Goal: Task Accomplishment & Management: Complete application form

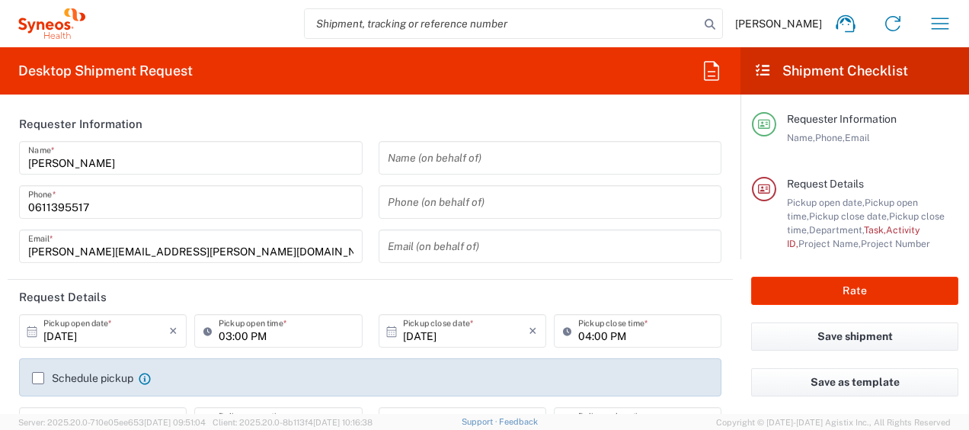
type input "4510"
type input "[GEOGRAPHIC_DATA]"
type input "Syneos Health France SARL"
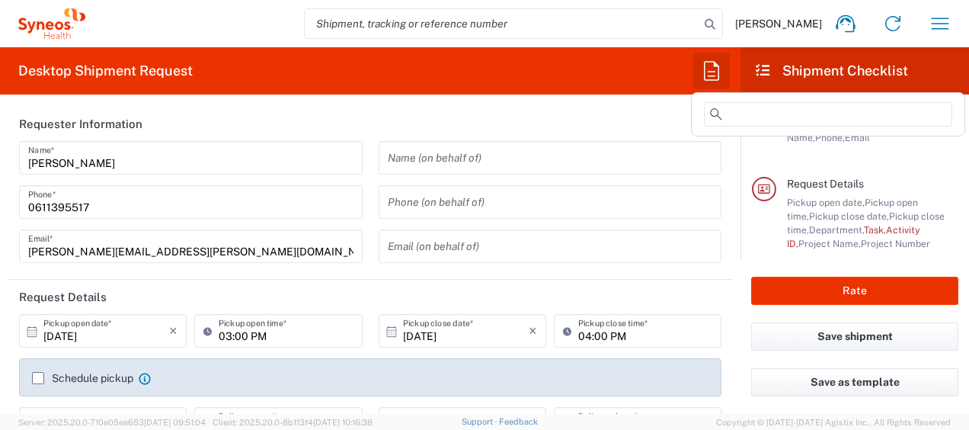
click at [708, 69] on icon "button" at bounding box center [711, 71] width 24 height 24
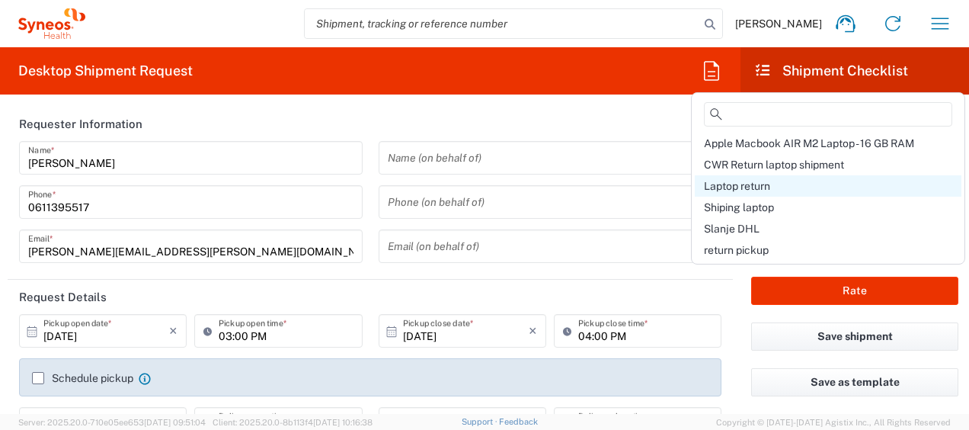
click at [740, 181] on span "Laptop return" at bounding box center [737, 186] width 66 height 12
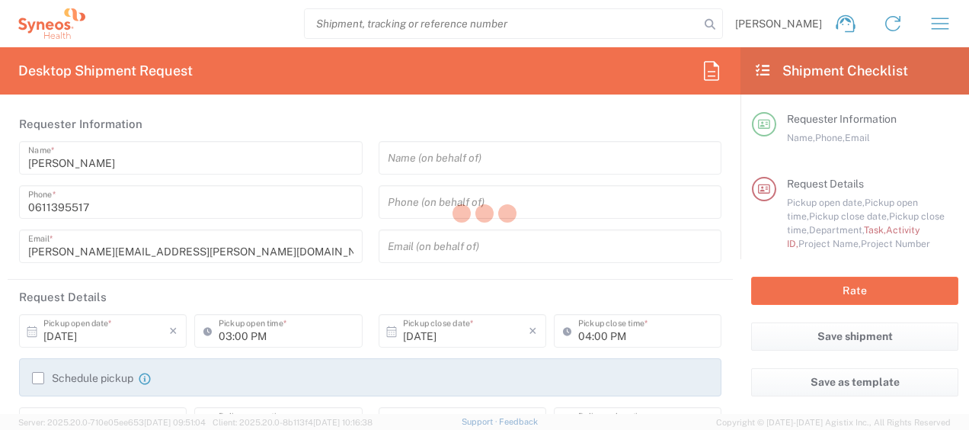
type input "Break/Fix"
type input "a220688"
type textarea "javad.ghasemi@syneoshealth.com"
type input "Syneos Health France SARL"
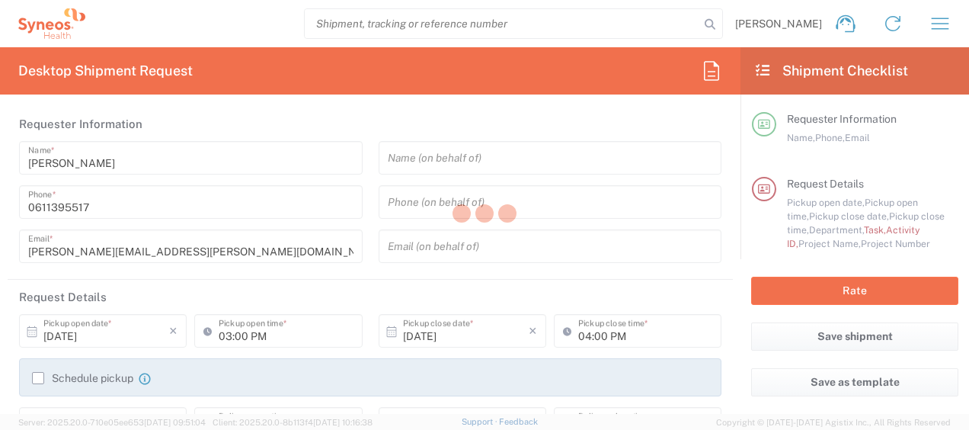
type input "25 boulevard Romain Rolland"
type input "5th Floor"
type input "Paris"
type input "France"
type input "75014"
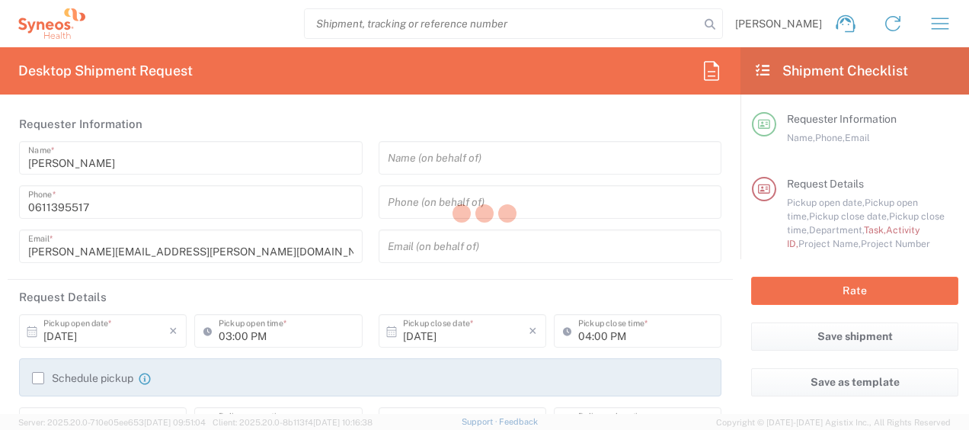
type input "Javad Ghasemi"
type input "0611395517"
type input "javad.ghasemi@syneoshealth.com"
type input "01:00 PM"
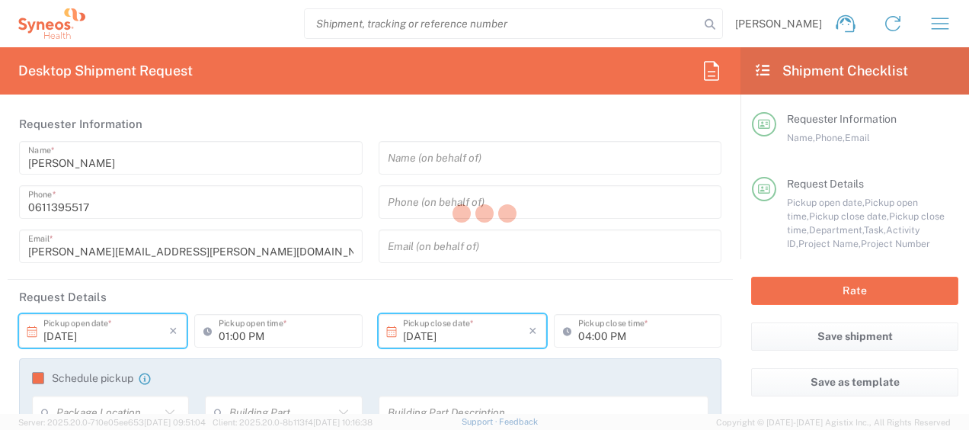
type input "4510 DEPARTMENTAL EXPENSE"
type input "Large Box"
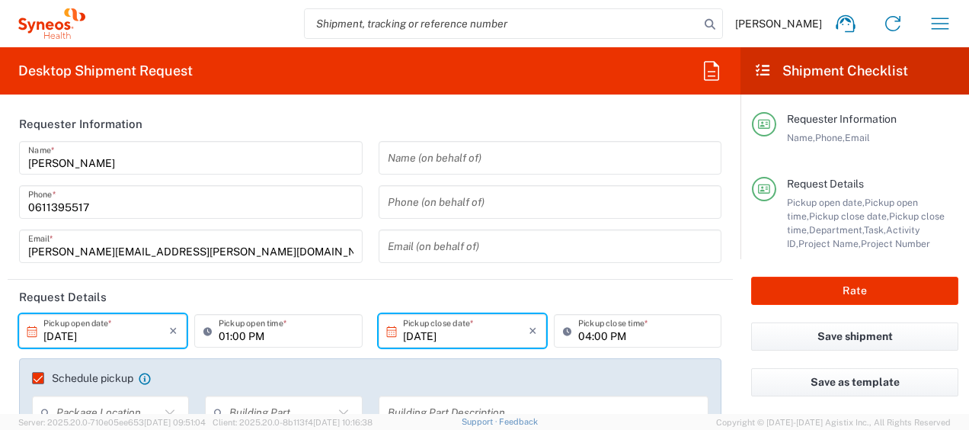
type input "4510 DEPARTMENTAL EXPENSE"
click at [72, 340] on input "09/30/2025" at bounding box center [106, 331] width 126 height 27
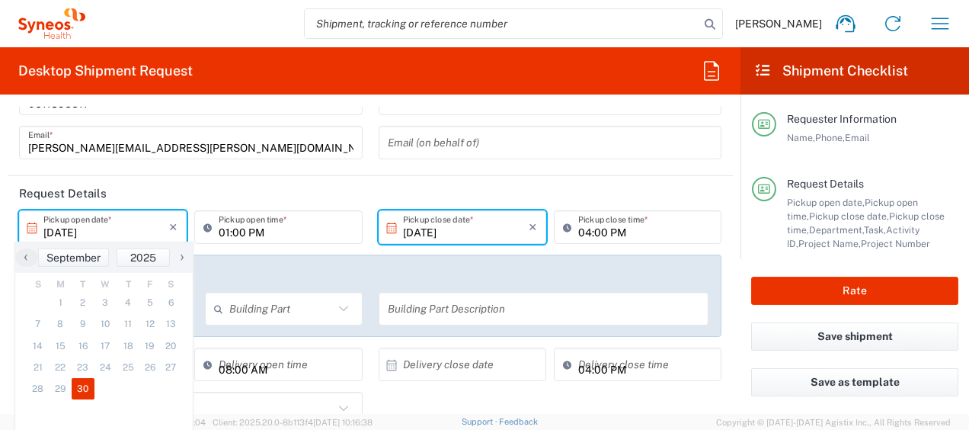
scroll to position [104, 0]
click at [96, 257] on span "September" at bounding box center [73, 256] width 54 height 12
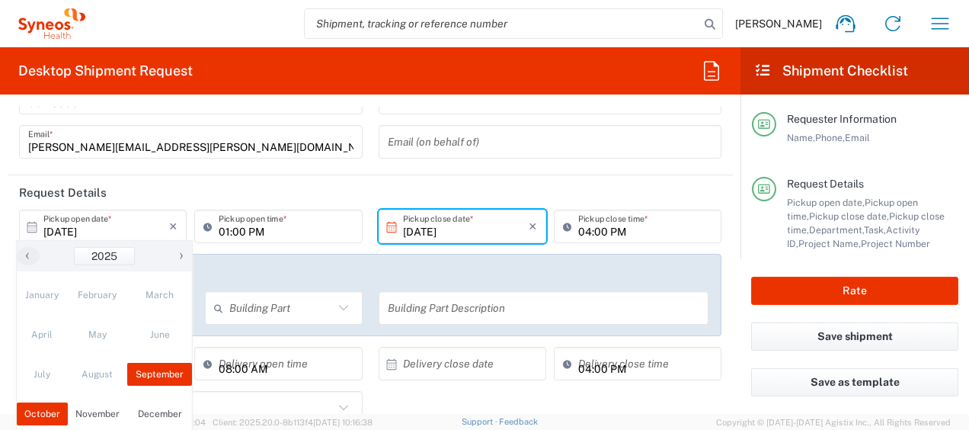
click at [48, 402] on td "October" at bounding box center [42, 414] width 51 height 40
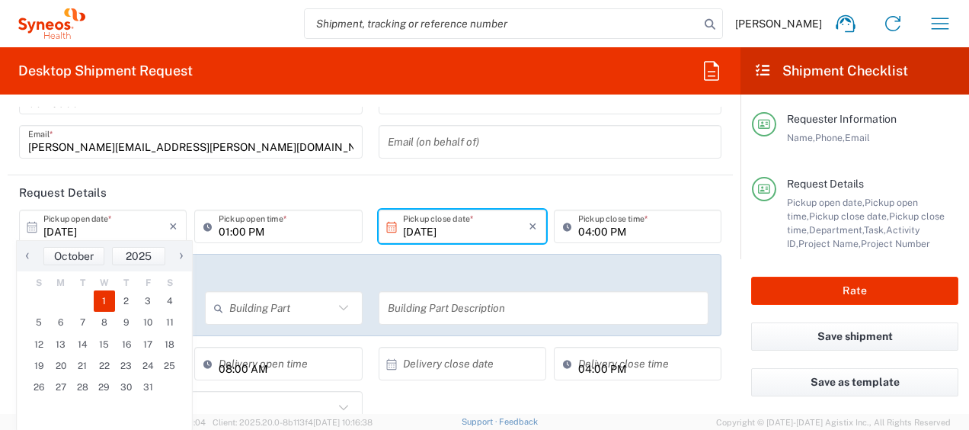
click at [110, 299] on span "1" at bounding box center [105, 300] width 22 height 21
type input "10/01/2025"
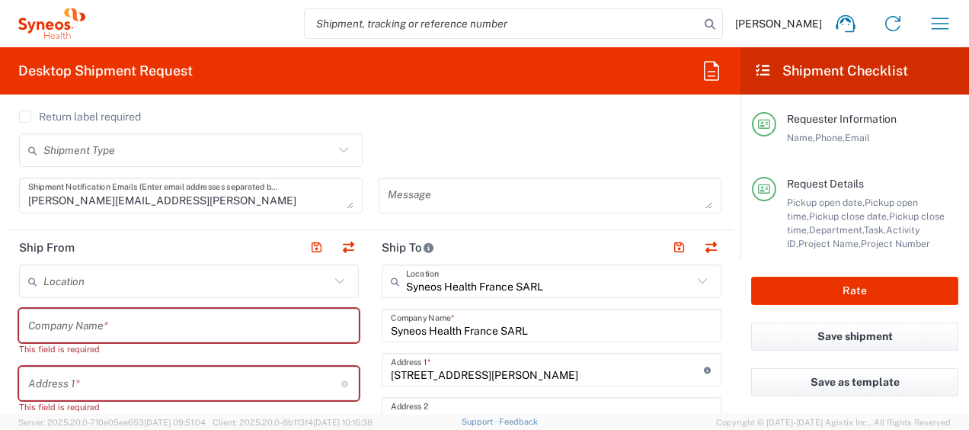
scroll to position [568, 0]
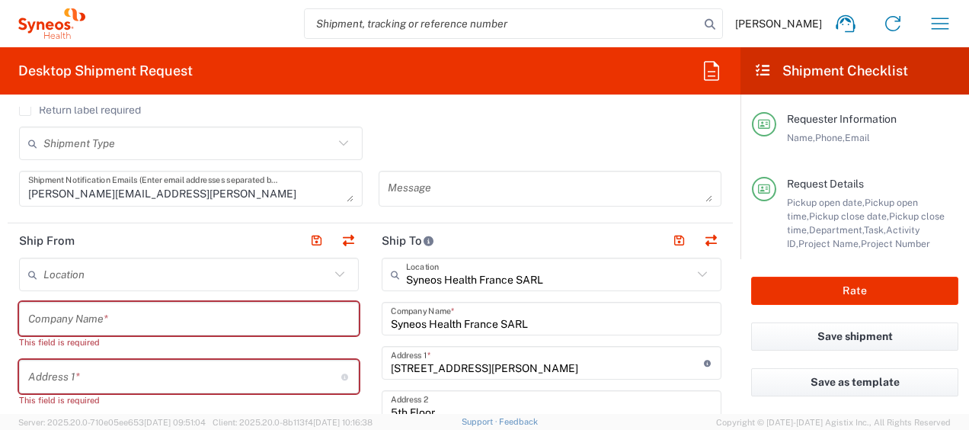
click at [95, 319] on input "text" at bounding box center [189, 319] width 322 height 27
paste input "Lorentso Georgiev"
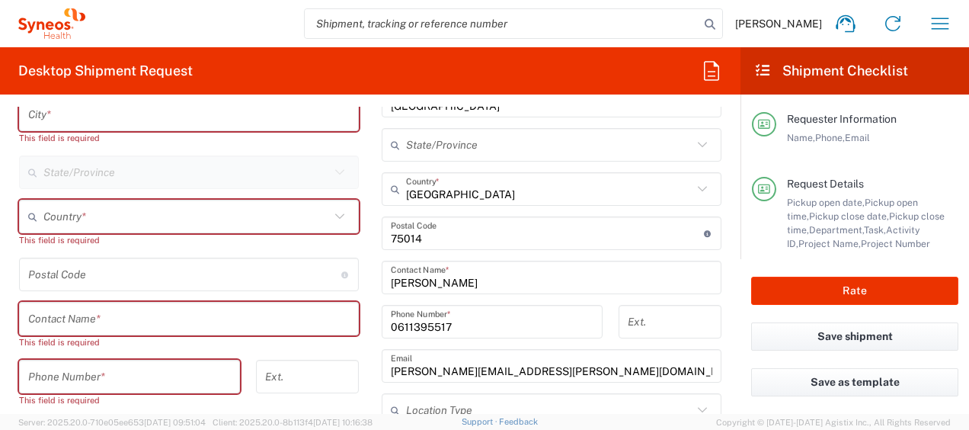
scroll to position [923, 0]
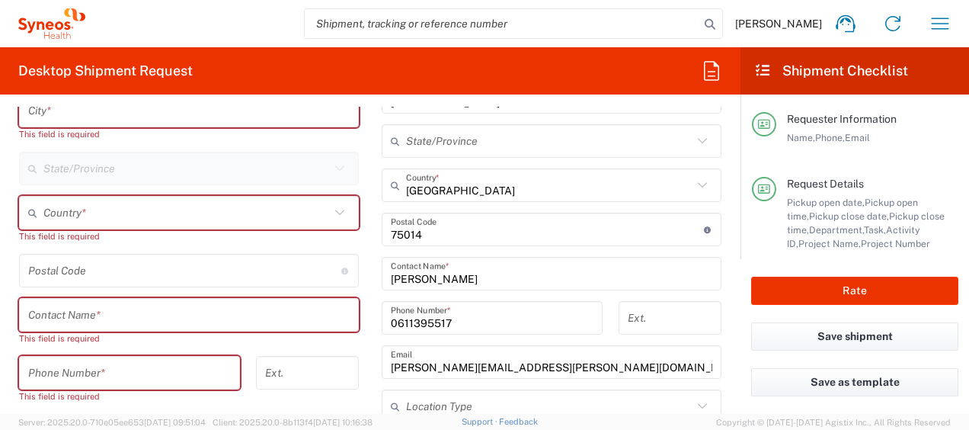
type input "Lorentso Georgiev"
click at [56, 309] on input "text" at bounding box center [189, 315] width 322 height 27
paste input "Lorentso Georgiev"
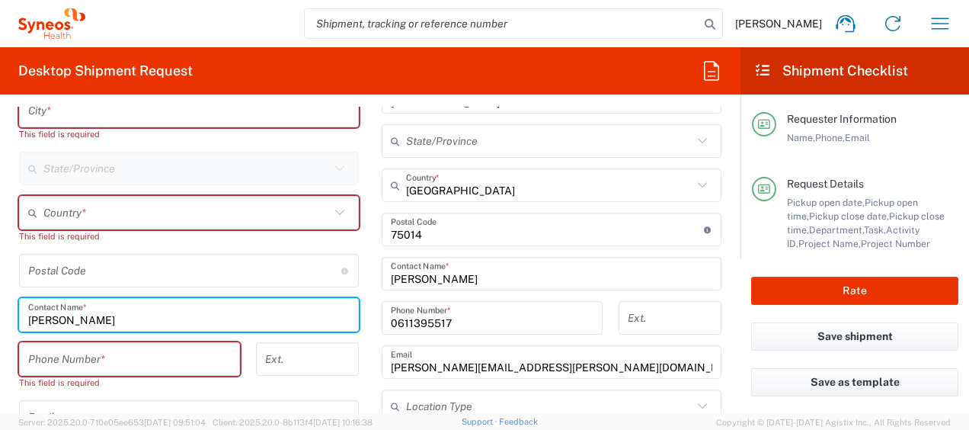
type input "Lorentso Georgiev"
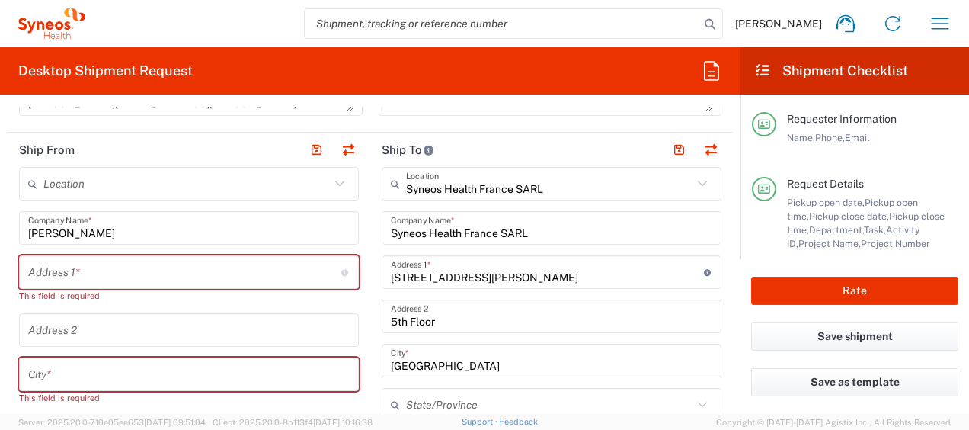
scroll to position [658, 0]
click at [94, 274] on input "text" at bounding box center [184, 274] width 313 height 27
paste input "Gotse Deltchev Blvd 42"
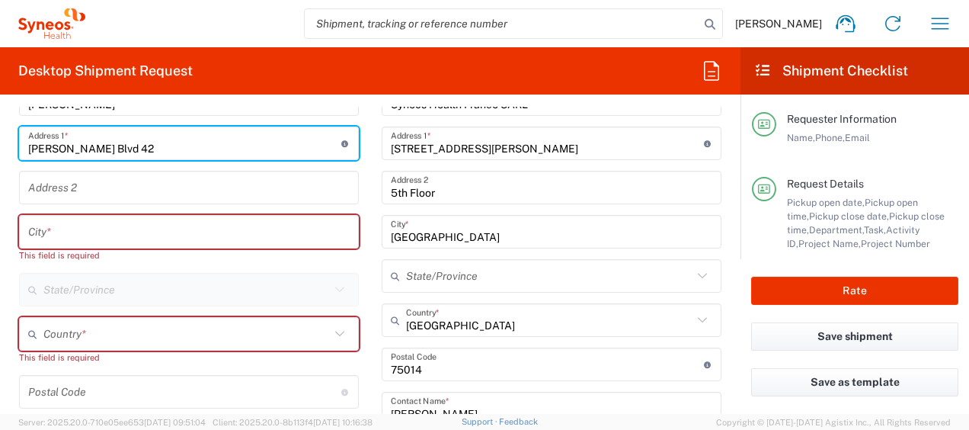
scroll to position [790, 0]
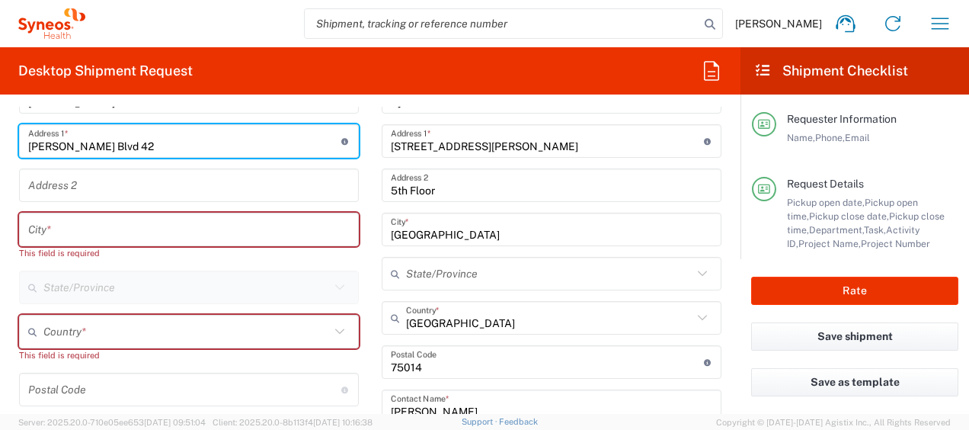
type input "Gotse Deltchev Blvd 42"
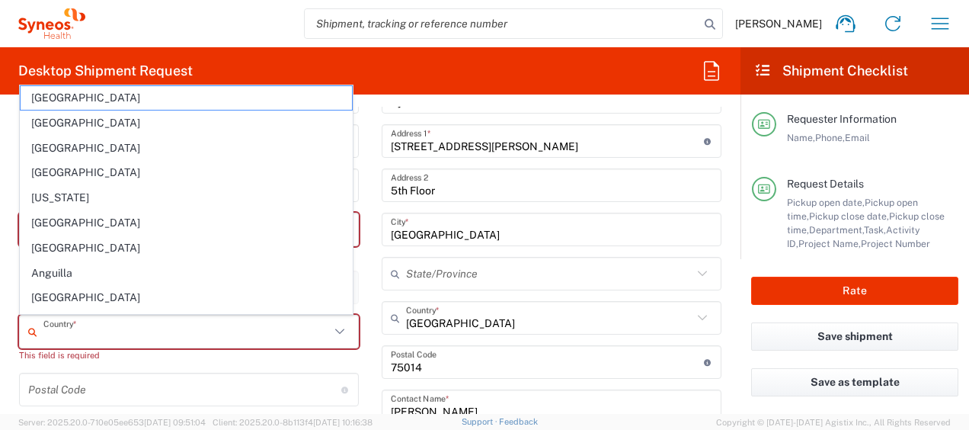
click at [158, 341] on input "text" at bounding box center [186, 331] width 286 height 27
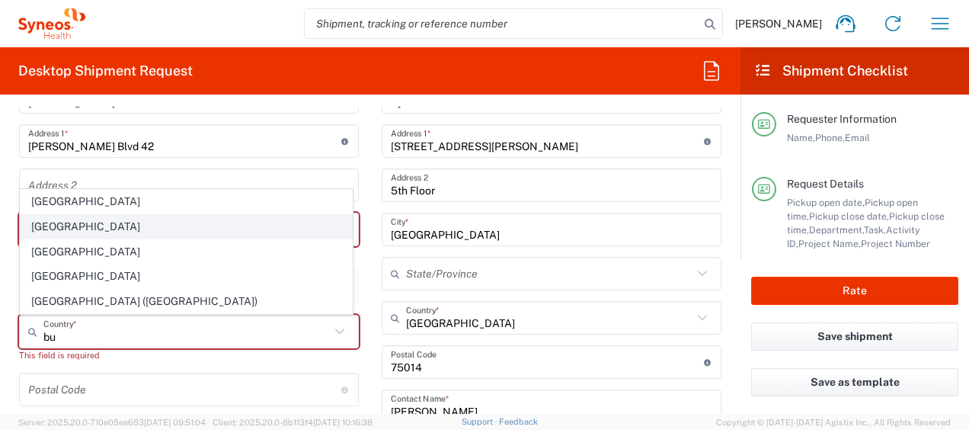
click at [78, 232] on span "Bulgaria" at bounding box center [186, 227] width 331 height 24
type input "Bulgaria"
type input "Sender/Shipper"
type input "Delivery Duty Paid"
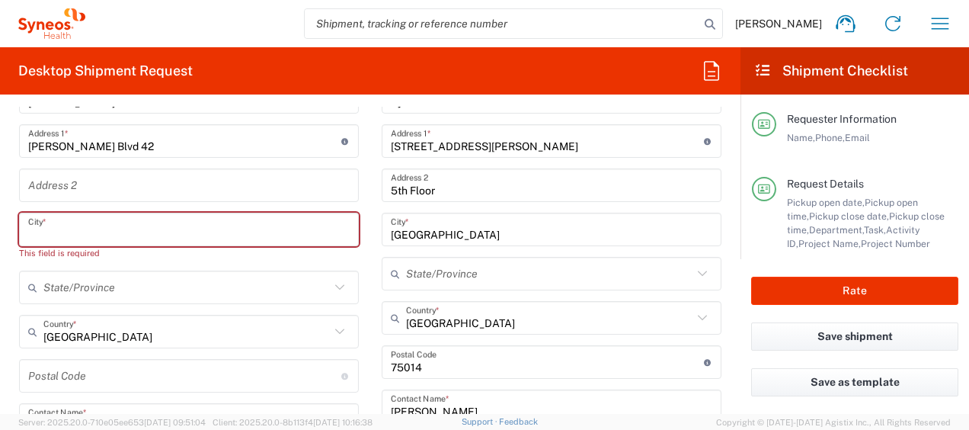
click at [136, 232] on input "text" at bounding box center [189, 229] width 322 height 27
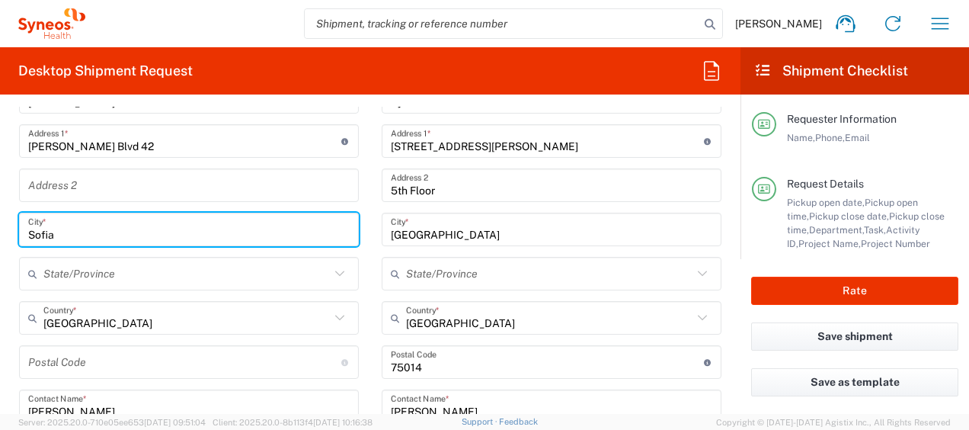
type input "Sofia"
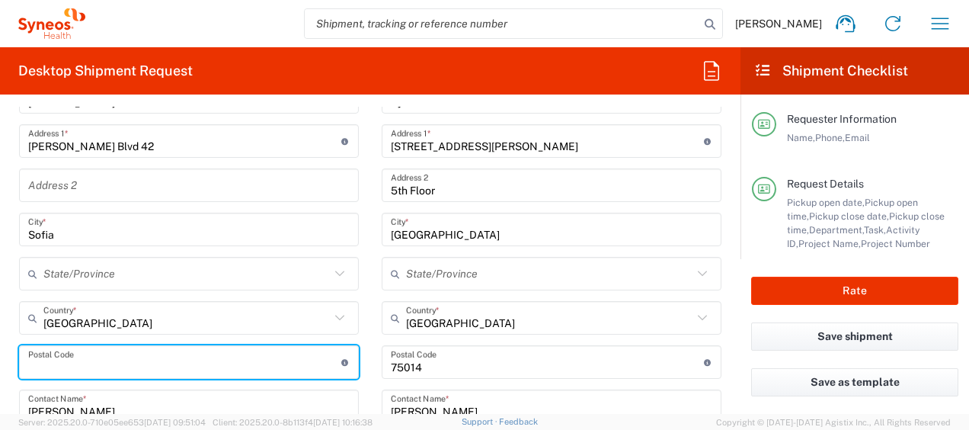
click at [69, 350] on input "undefined" at bounding box center [184, 362] width 313 height 27
paste input "1680"
type input "1680"
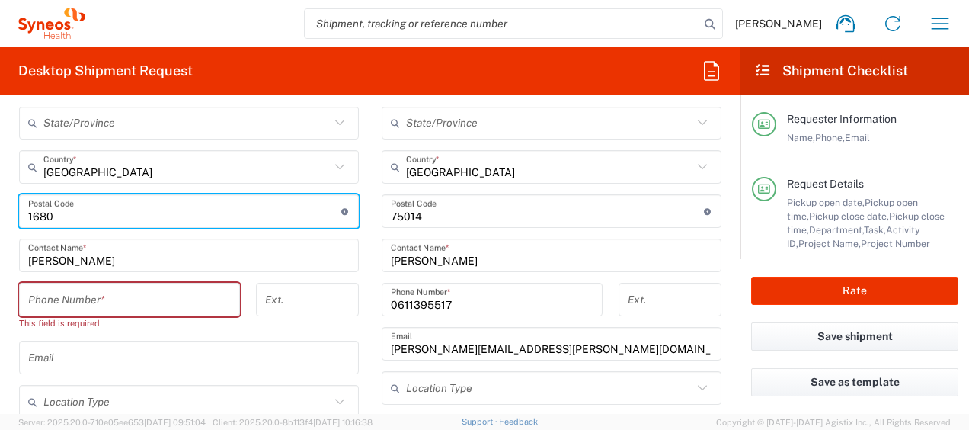
scroll to position [943, 0]
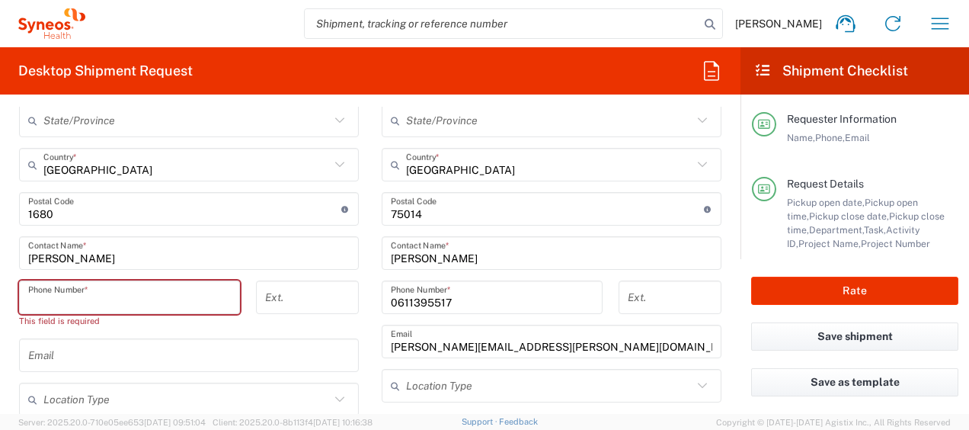
click at [94, 306] on input "tel" at bounding box center [129, 297] width 203 height 27
paste input "359878288161"
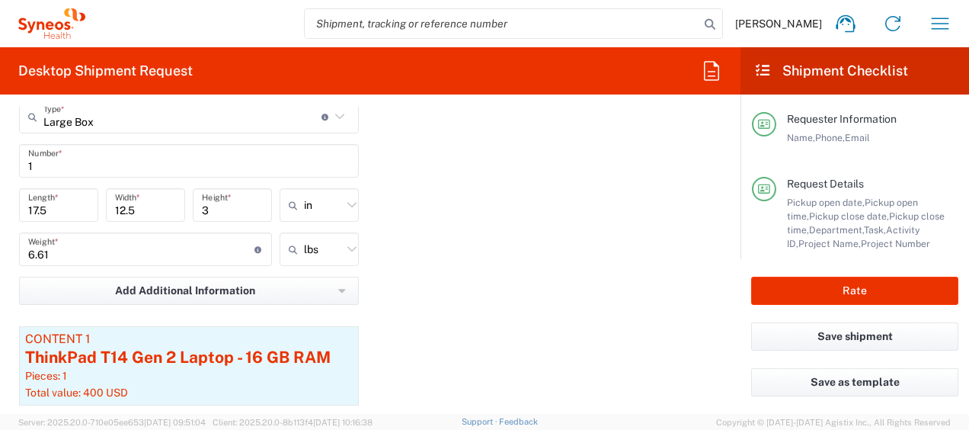
scroll to position [1579, 0]
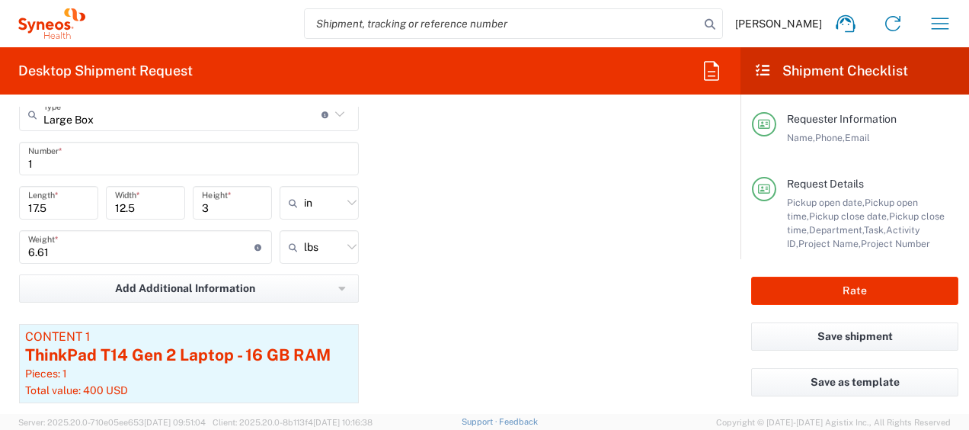
type input "+359878288161"
click at [315, 204] on input "text" at bounding box center [323, 202] width 38 height 24
click at [322, 257] on span "cm" at bounding box center [314, 261] width 75 height 24
type input "44.45"
type input "31.75"
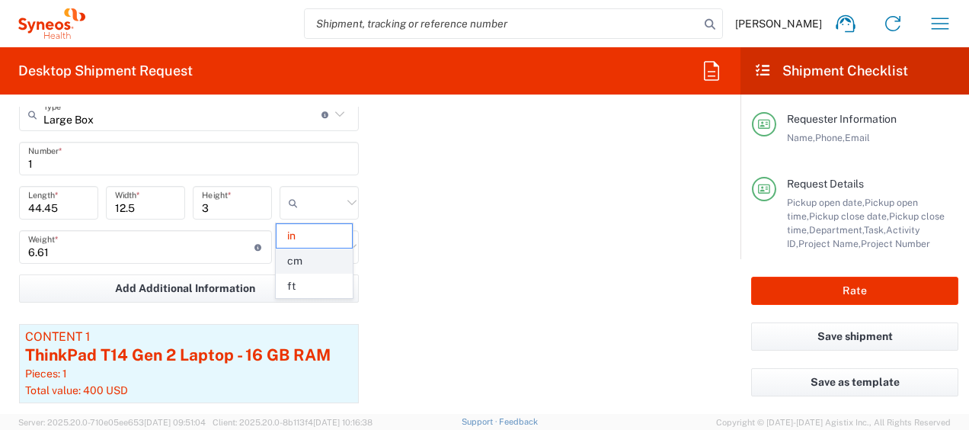
type input "7.62"
type input "cm"
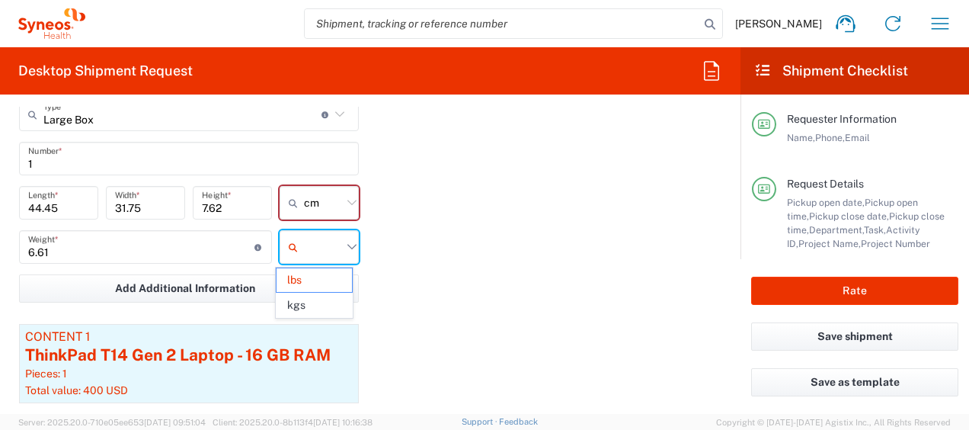
click at [322, 256] on input "text" at bounding box center [323, 247] width 38 height 24
click at [336, 306] on span "kgs" at bounding box center [314, 305] width 75 height 24
type input "3"
type input "kgs"
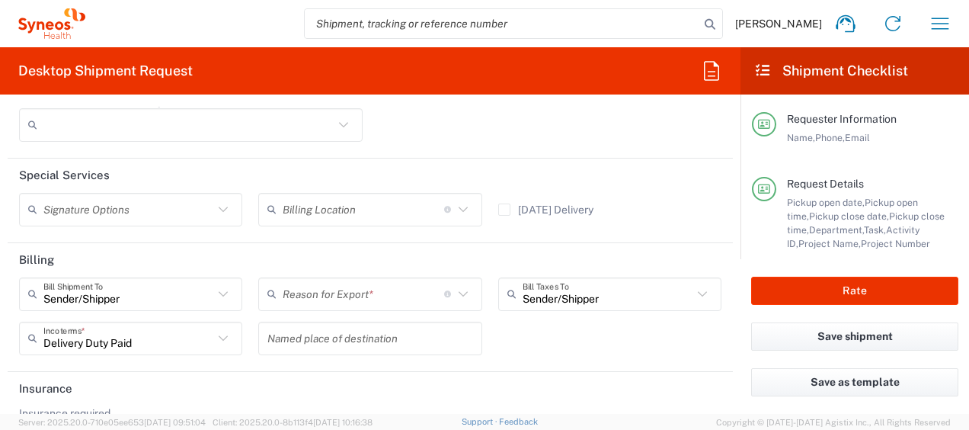
scroll to position [2313, 0]
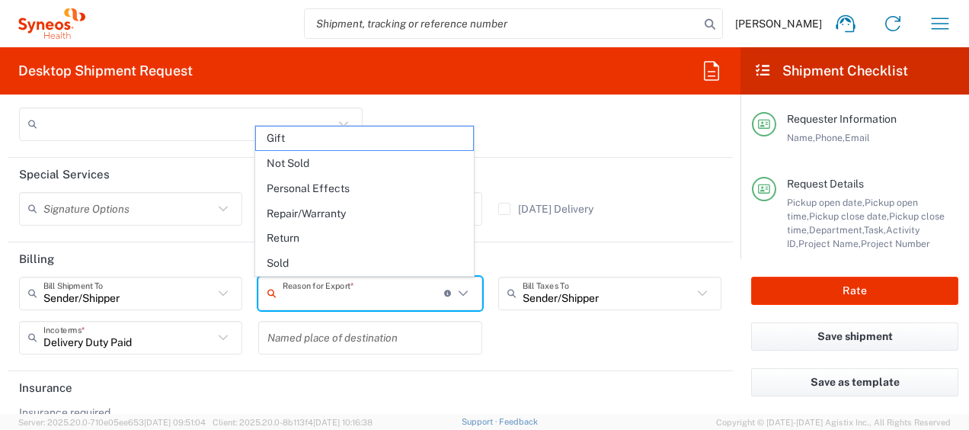
click at [386, 301] on input "text" at bounding box center [364, 293] width 162 height 27
click at [368, 206] on span "Repair/Warranty" at bounding box center [364, 214] width 216 height 24
type input "Repair/Warranty"
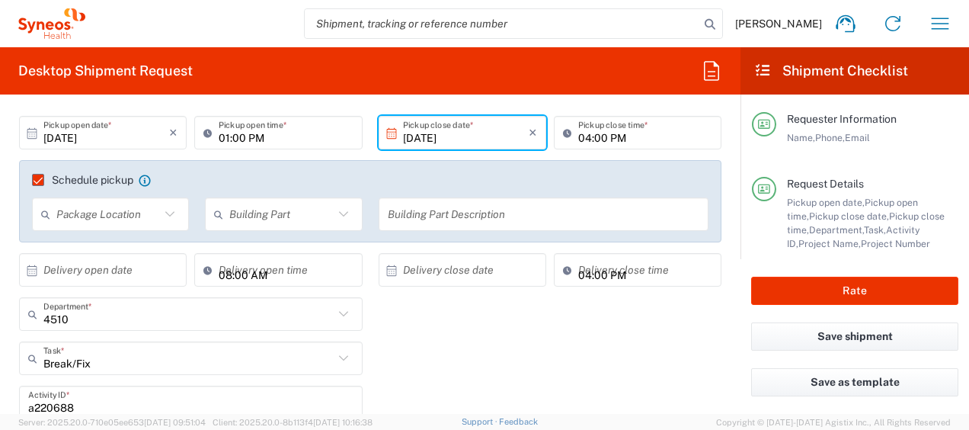
scroll to position [200, 0]
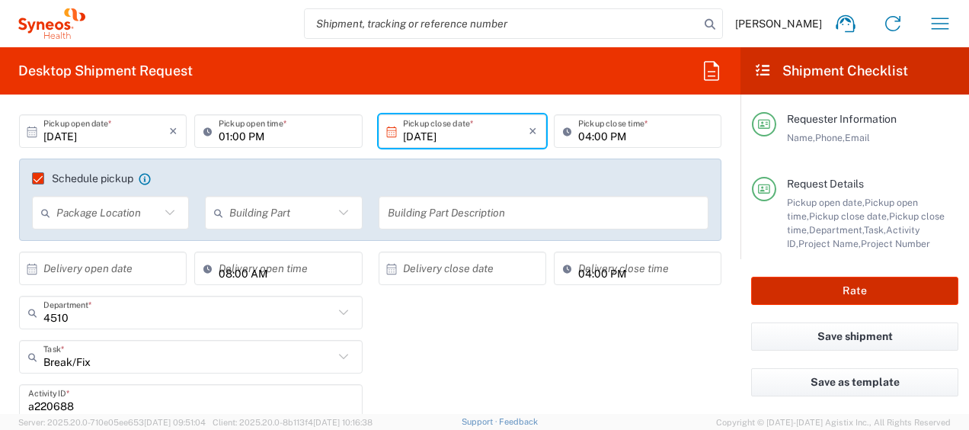
click at [861, 285] on button "Rate" at bounding box center [854, 291] width 207 height 28
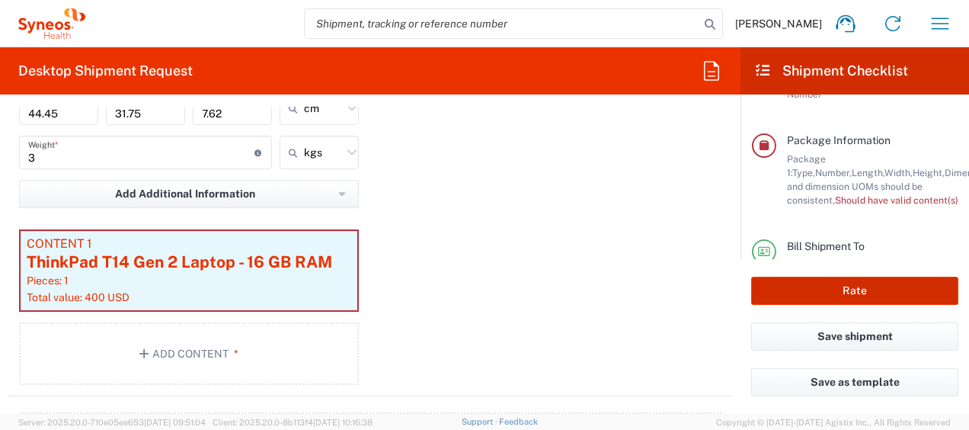
scroll to position [1675, 0]
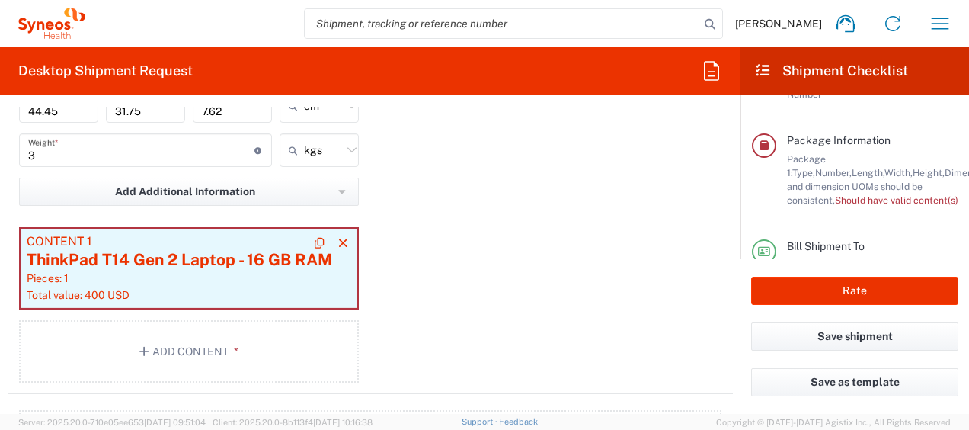
click at [267, 250] on div "ThinkPad T14 Gen 2 Laptop - 16 GB RAM" at bounding box center [189, 259] width 325 height 23
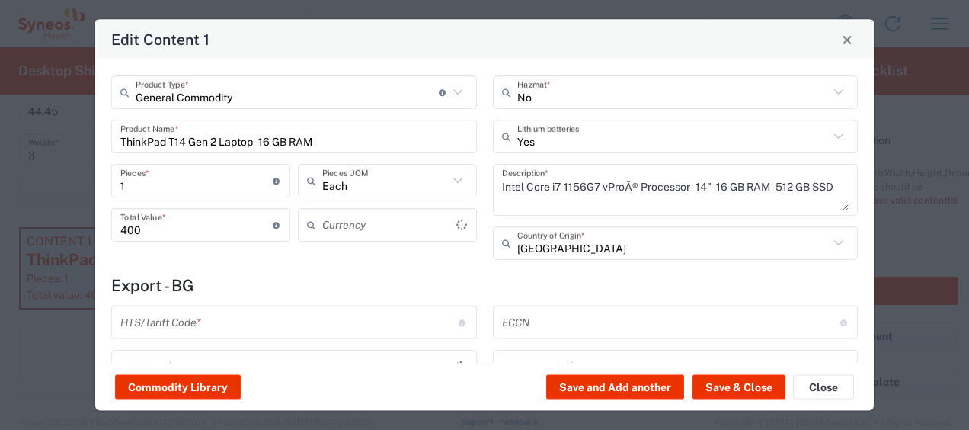
type input "US Dollar"
click at [823, 382] on button "Close" at bounding box center [823, 387] width 61 height 24
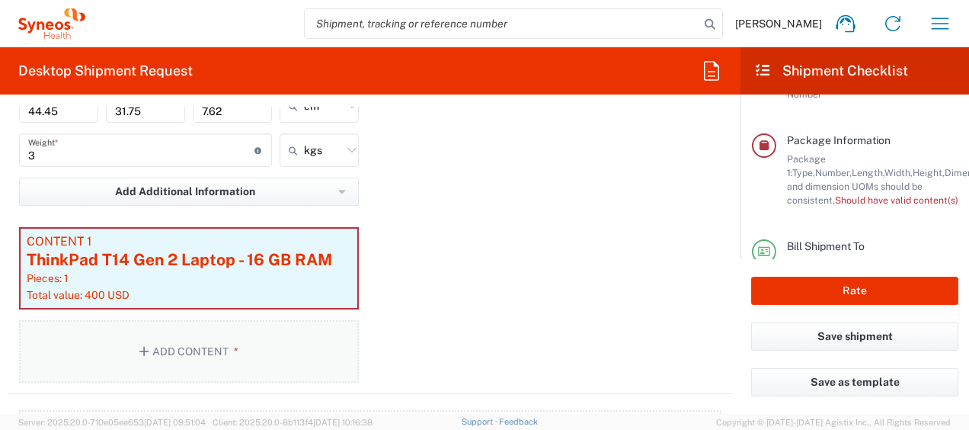
click at [259, 349] on button "Add Content *" at bounding box center [189, 351] width 340 height 62
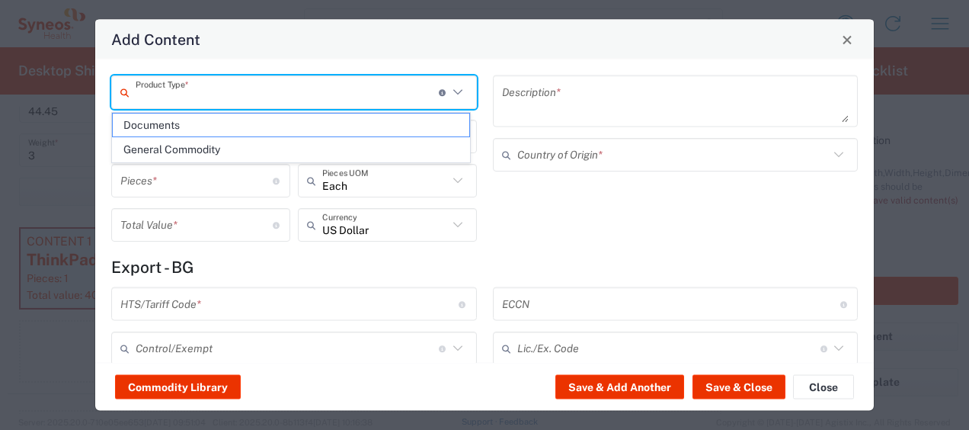
click at [237, 89] on input "text" at bounding box center [287, 91] width 303 height 27
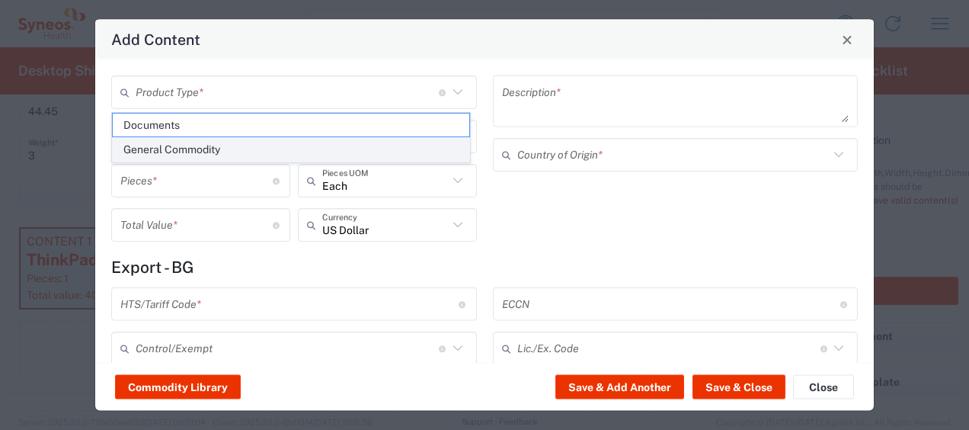
click at [231, 150] on span "General Commodity" at bounding box center [291, 150] width 357 height 24
type input "General Commodity"
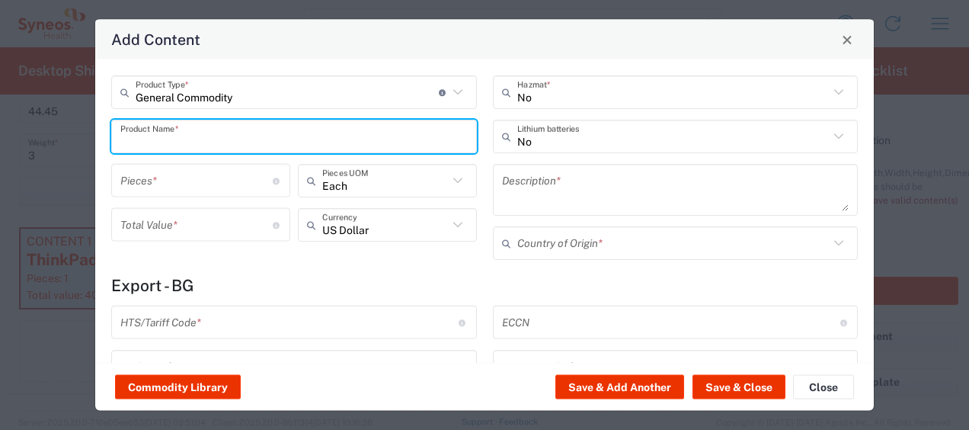
click at [181, 142] on input "text" at bounding box center [293, 136] width 347 height 27
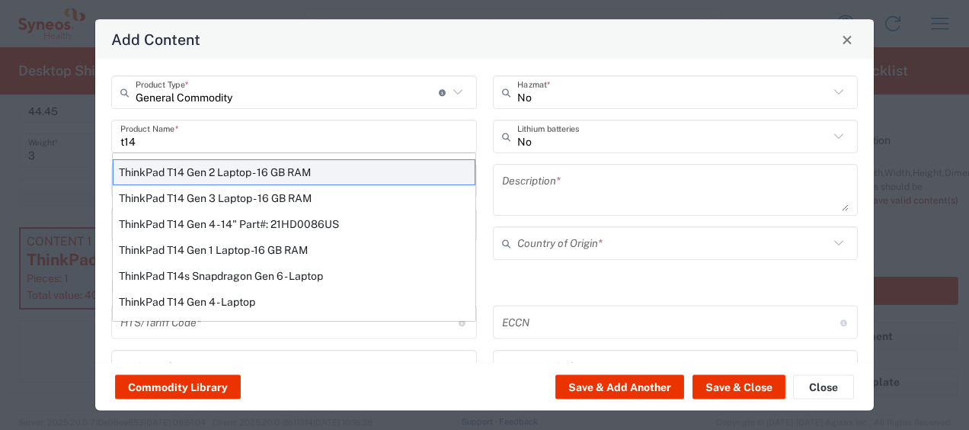
click at [206, 168] on div "ThinkPad T14 Gen 2 Laptop - 16 GB RAM" at bounding box center [294, 172] width 363 height 26
type input "ThinkPad T14 Gen 2 Laptop - 16 GB RAM"
type input "1"
type textarea "Intel Core i7-1156G7 vProÂ® Processor - 14"- 16 GB RAM - 512 GB SSD"
type input "China"
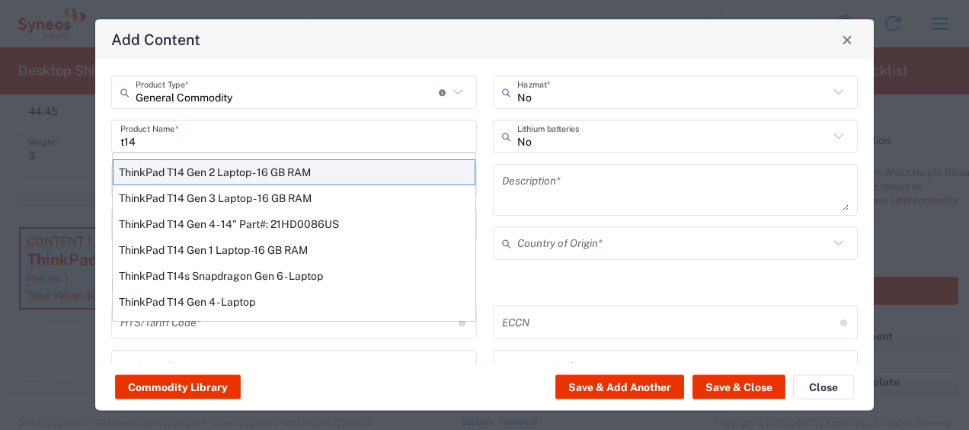
type input "8471300100"
type input "BIS"
type input "5A992.c"
type input "Yes"
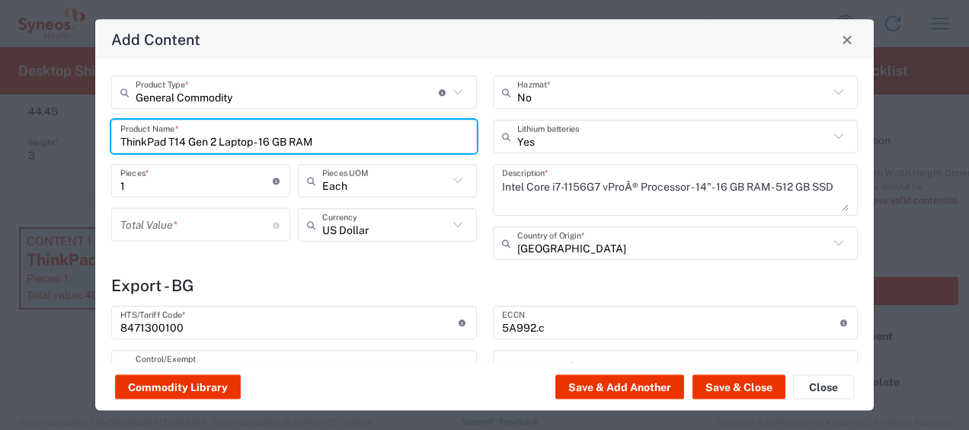
type input "NLR - No License Required"
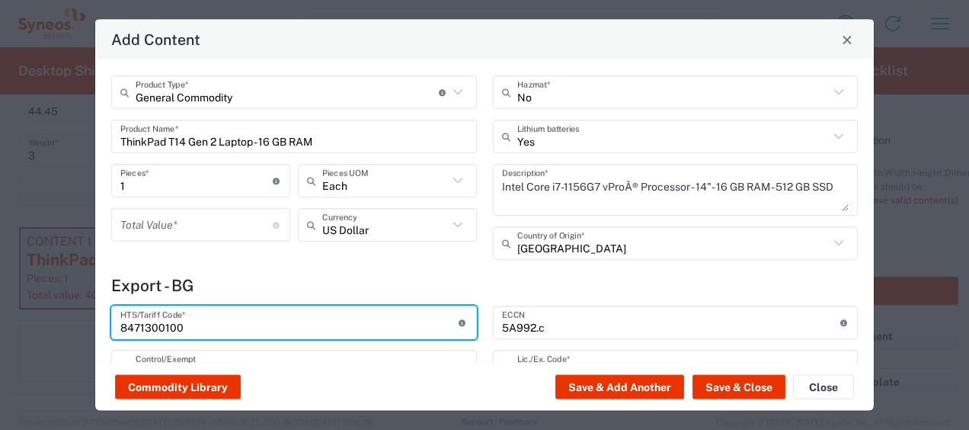
drag, startPoint x: 250, startPoint y: 331, endPoint x: 82, endPoint y: 334, distance: 167.6
click at [82, 334] on div "Add Content General Commodity Product Type * Document: Paper document generated…" at bounding box center [484, 215] width 969 height 430
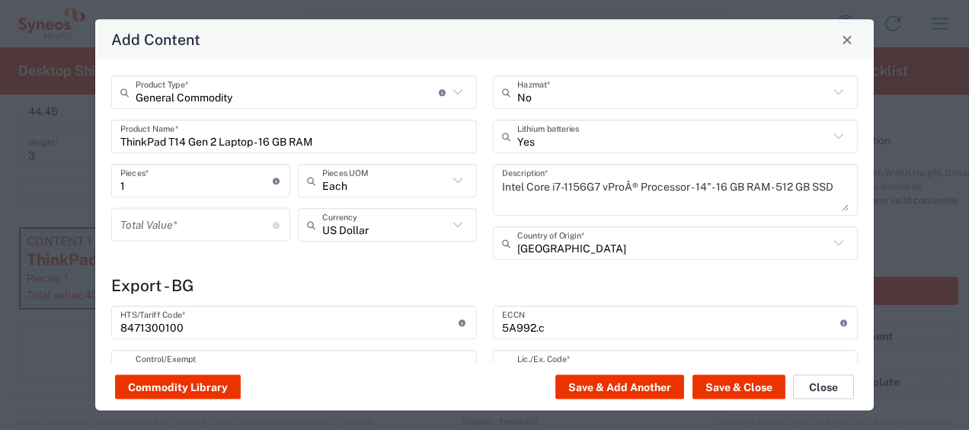
click at [808, 386] on button "Close" at bounding box center [823, 387] width 61 height 24
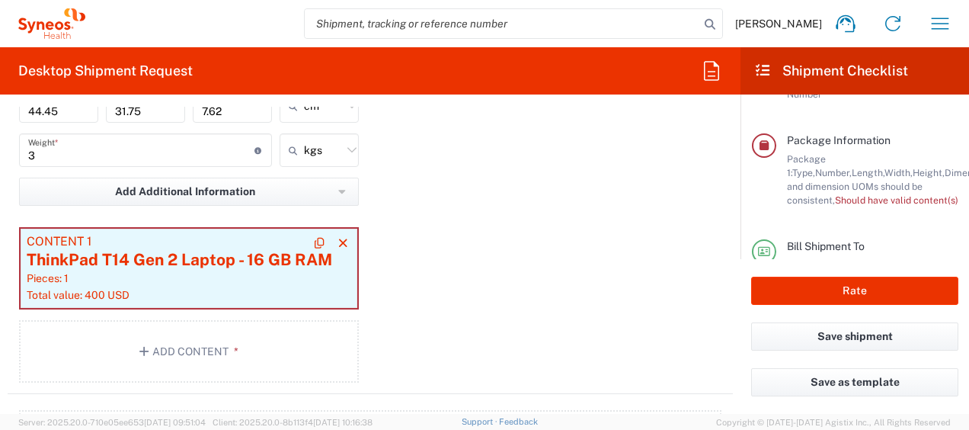
click at [160, 274] on div "Pieces: 1" at bounding box center [189, 278] width 325 height 14
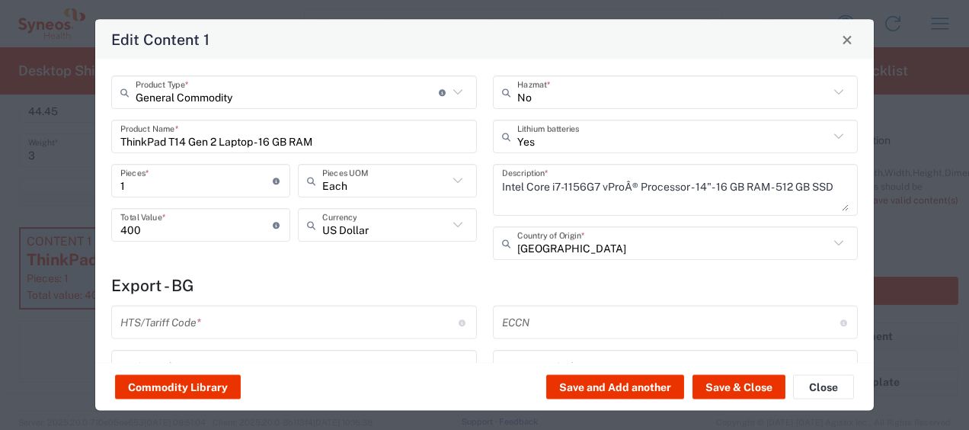
scroll to position [90, 0]
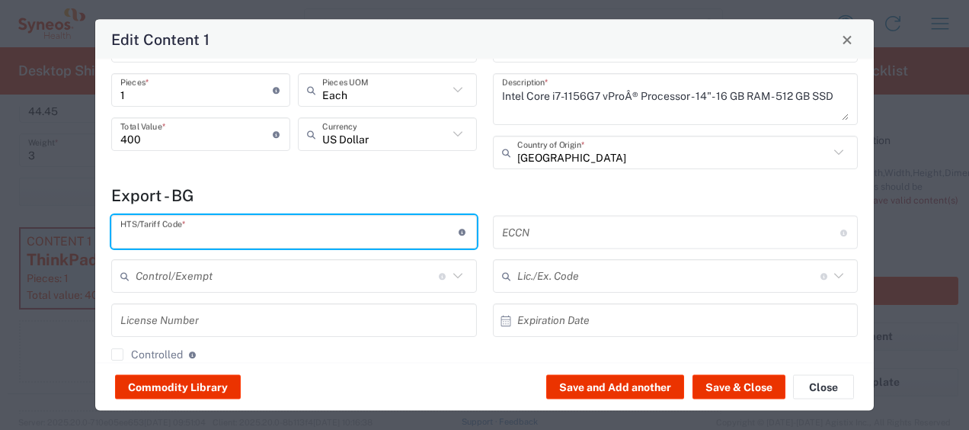
click at [171, 235] on input "text" at bounding box center [289, 232] width 338 height 27
paste input "8471300100"
type input "8471300100"
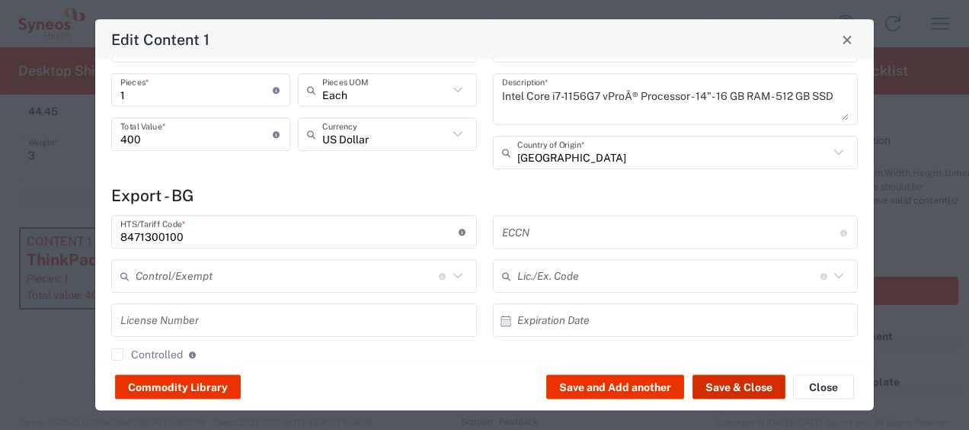
click at [716, 384] on button "Save & Close" at bounding box center [739, 387] width 93 height 24
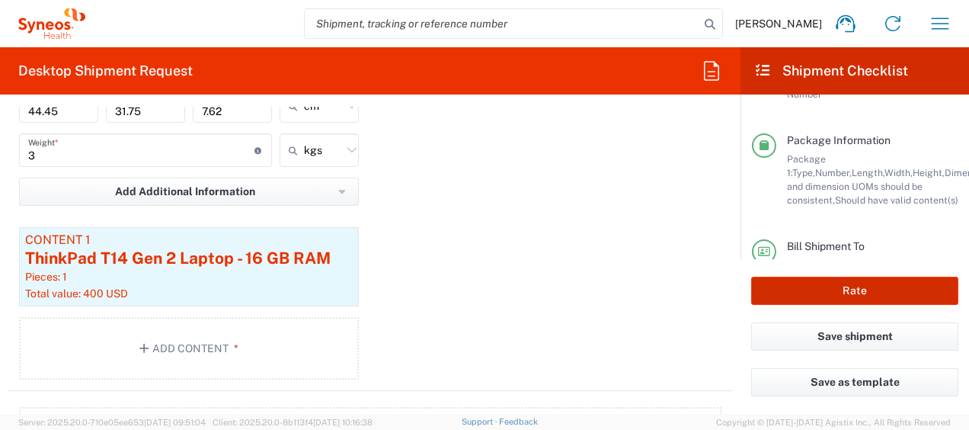
click at [797, 283] on button "Rate" at bounding box center [854, 291] width 207 height 28
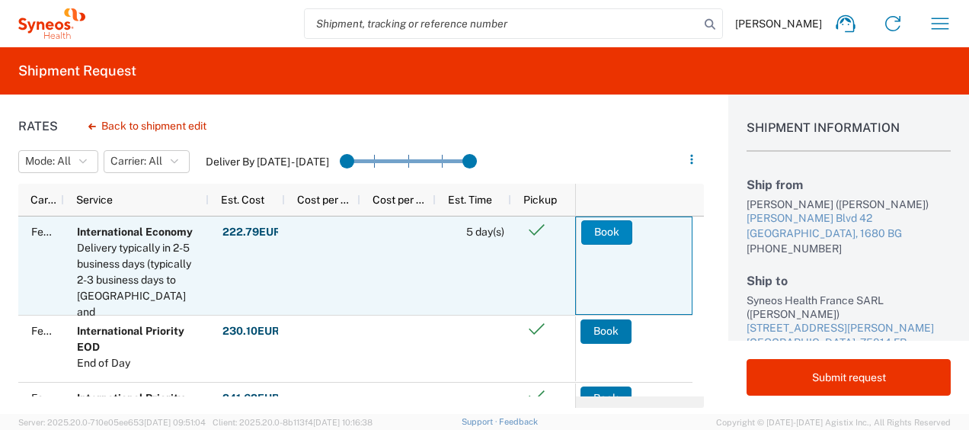
click at [600, 237] on button "Book" at bounding box center [606, 232] width 51 height 24
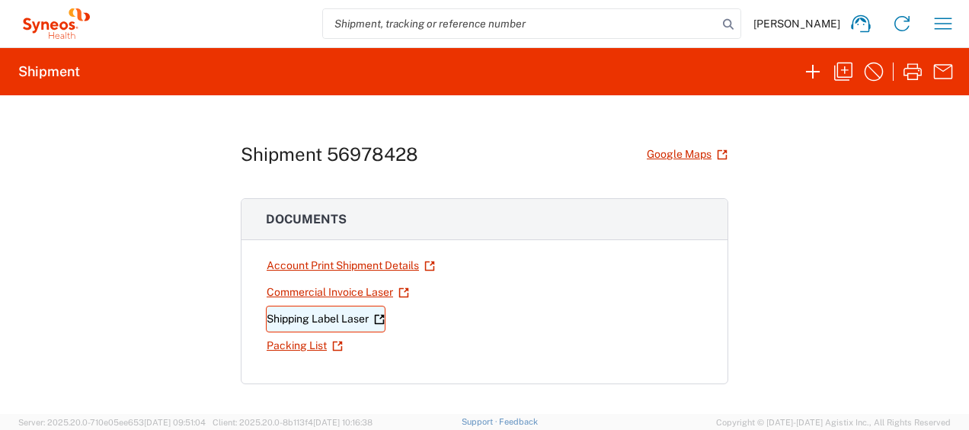
click at [325, 320] on link "Shipping Label Laser" at bounding box center [326, 319] width 120 height 27
